Goal: Transaction & Acquisition: Subscribe to service/newsletter

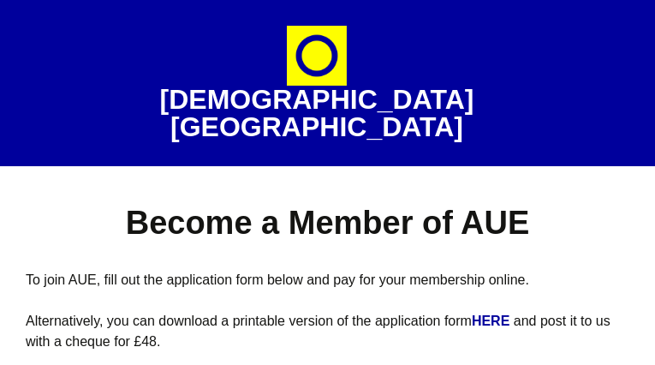
select select
type input "fzJTcxXiNLT"
type input "TZWsyriwBg"
type input "ifomuloq38@gmail.com"
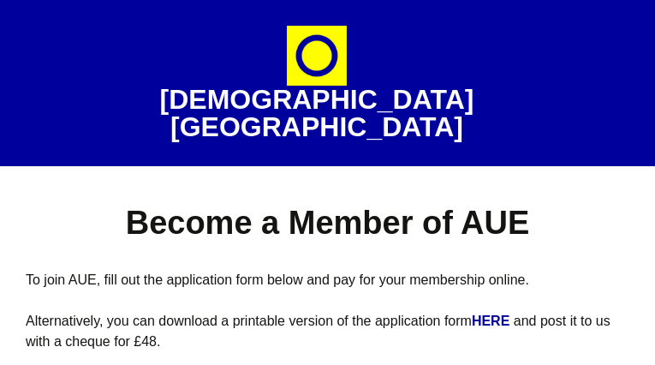
type input "9554594428"
type input "jwXwGYzwXd"
type input "HyrYgJGICKcuT"
type input "VLffWuQkRrFnAgMu"
type input "KgIQZJdblWKNh"
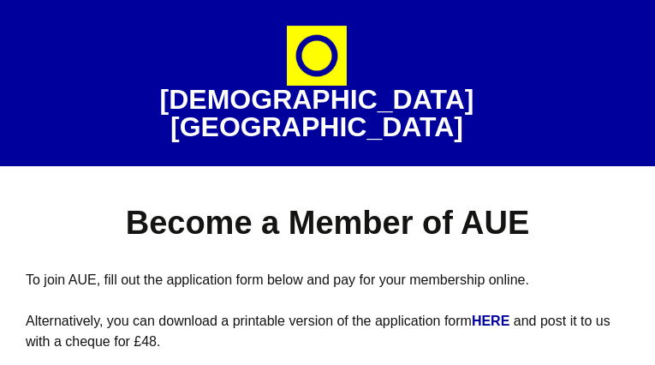
select select "East of England"
select select "received_grants_or_awards"
select select "Specialist arts press"
radio input "true"
select select
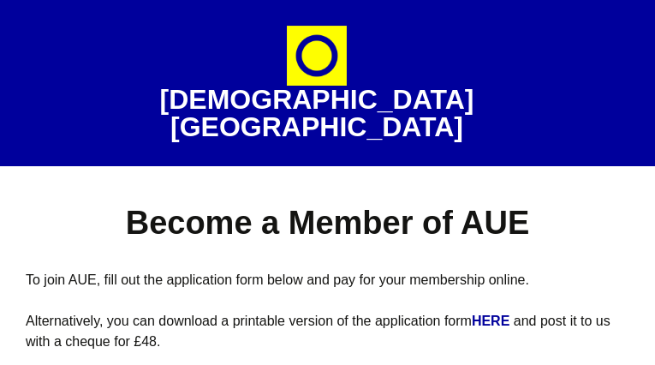
select select
type input "uGwBUlABh"
type input "cWlrEHjTELlGEhjV"
type input "ifomuloq38@gmail.com"
type input "2231752164"
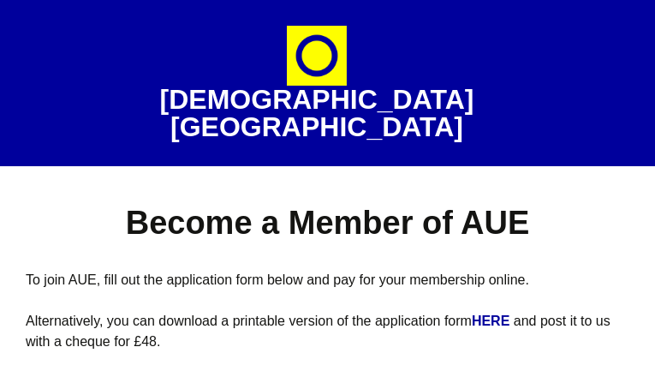
type input "AoCIsiSu"
type input "kfJucNKc"
type input "OpXaqBBIoyUxyyl"
type input "WveVpMfawFZeSID"
select select "South West"
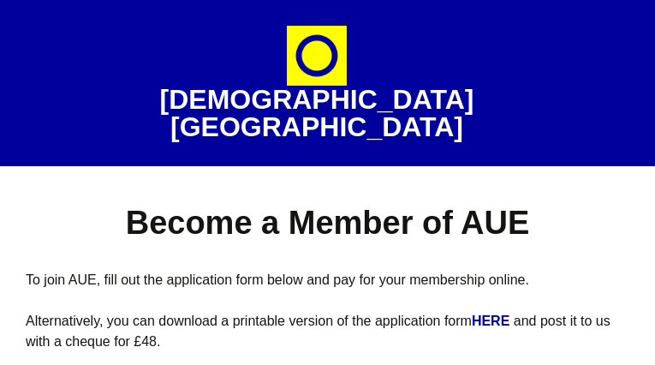
select select "taken_part_in_residency"
select select "National Press"
radio input "true"
